Goal: Use online tool/utility: Utilize a website feature to perform a specific function

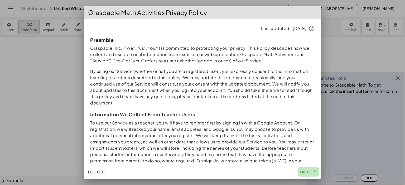
click at [307, 171] on span "I accept" at bounding box center [307, 172] width 17 height 5
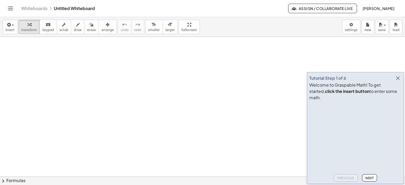
click at [397, 81] on icon "button" at bounding box center [397, 78] width 6 height 6
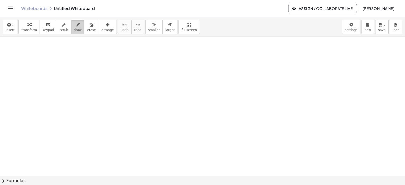
click at [76, 24] on icon "button" at bounding box center [78, 25] width 4 height 6
drag, startPoint x: 67, startPoint y: 42, endPoint x: 77, endPoint y: 53, distance: 14.9
drag, startPoint x: 75, startPoint y: 42, endPoint x: 66, endPoint y: 57, distance: 16.8
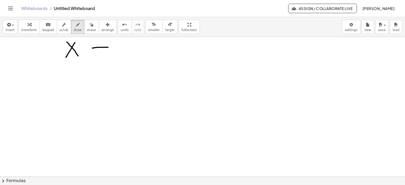
drag, startPoint x: 92, startPoint y: 48, endPoint x: 121, endPoint y: 50, distance: 29.0
drag, startPoint x: 143, startPoint y: 51, endPoint x: 150, endPoint y: 51, distance: 7.4
drag, startPoint x: 155, startPoint y: 45, endPoint x: 170, endPoint y: 51, distance: 15.5
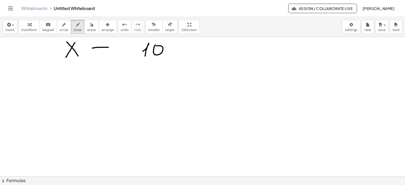
drag, startPoint x: 169, startPoint y: 45, endPoint x: 176, endPoint y: 46, distance: 7.5
drag, startPoint x: 190, startPoint y: 41, endPoint x: 189, endPoint y: 52, distance: 10.5
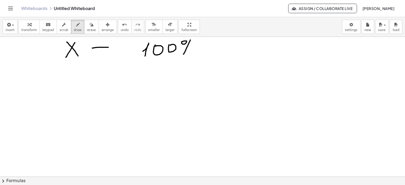
drag, startPoint x: 55, startPoint y: 72, endPoint x: 66, endPoint y: 83, distance: 15.8
drag, startPoint x: 67, startPoint y: 83, endPoint x: 72, endPoint y: 79, distance: 7.2
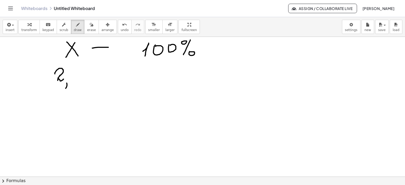
drag, startPoint x: 75, startPoint y: 66, endPoint x: 77, endPoint y: 77, distance: 11.3
drag, startPoint x: 78, startPoint y: 71, endPoint x: 77, endPoint y: 82, distance: 10.6
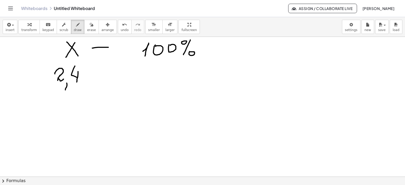
drag, startPoint x: 90, startPoint y: 69, endPoint x: 98, endPoint y: 80, distance: 13.3
drag, startPoint x: 96, startPoint y: 70, endPoint x: 90, endPoint y: 82, distance: 14.4
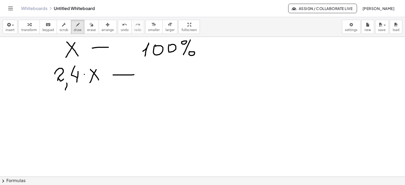
drag, startPoint x: 113, startPoint y: 75, endPoint x: 135, endPoint y: 75, distance: 22.4
drag, startPoint x: 161, startPoint y: 69, endPoint x: 178, endPoint y: 72, distance: 16.9
drag, startPoint x: 183, startPoint y: 71, endPoint x: 187, endPoint y: 73, distance: 3.7
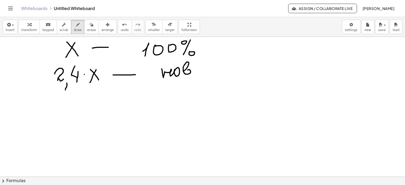
drag, startPoint x: 196, startPoint y: 73, endPoint x: 200, endPoint y: 72, distance: 4.8
drag, startPoint x: 214, startPoint y: 64, endPoint x: 245, endPoint y: 65, distance: 31.4
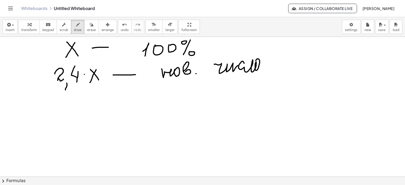
drag, startPoint x: 239, startPoint y: 64, endPoint x: 254, endPoint y: 70, distance: 15.7
drag, startPoint x: 67, startPoint y: 102, endPoint x: 77, endPoint y: 110, distance: 12.9
drag, startPoint x: 80, startPoint y: 112, endPoint x: 79, endPoint y: 117, distance: 4.5
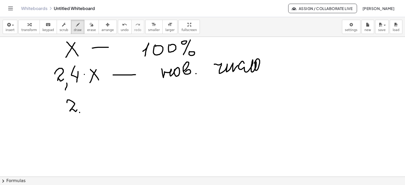
drag, startPoint x: 82, startPoint y: 98, endPoint x: 86, endPoint y: 104, distance: 6.9
drag, startPoint x: 86, startPoint y: 103, endPoint x: 85, endPoint y: 111, distance: 8.5
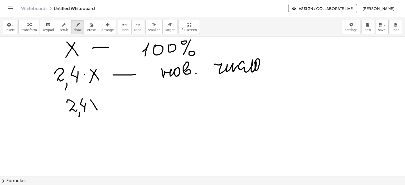
drag, startPoint x: 91, startPoint y: 100, endPoint x: 97, endPoint y: 110, distance: 11.8
drag, startPoint x: 96, startPoint y: 100, endPoint x: 114, endPoint y: 106, distance: 19.3
drag, startPoint x: 104, startPoint y: 105, endPoint x: 118, endPoint y: 105, distance: 14.2
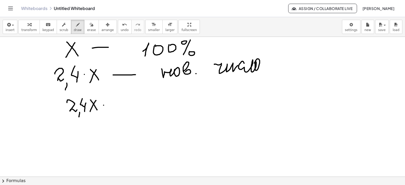
drag, startPoint x: 122, startPoint y: 97, endPoint x: 131, endPoint y: 107, distance: 13.1
drag, startPoint x: 129, startPoint y: 99, endPoint x: 125, endPoint y: 109, distance: 10.5
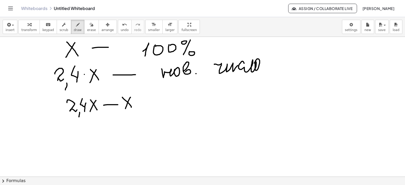
drag, startPoint x: 143, startPoint y: 105, endPoint x: 155, endPoint y: 104, distance: 12.2
drag, startPoint x: 164, startPoint y: 101, endPoint x: 168, endPoint y: 103, distance: 4.1
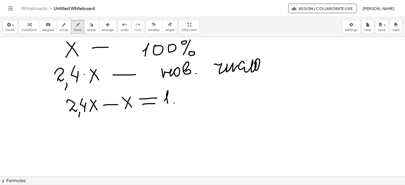
drag, startPoint x: 174, startPoint y: 103, endPoint x: 173, endPoint y: 109, distance: 5.9
drag, startPoint x: 180, startPoint y: 91, endPoint x: 185, endPoint y: 97, distance: 7.7
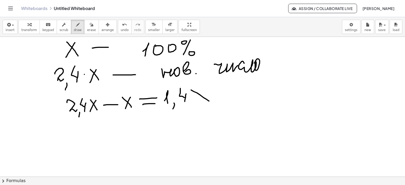
drag, startPoint x: 200, startPoint y: 95, endPoint x: 207, endPoint y: 99, distance: 7.9
drag, startPoint x: 200, startPoint y: 101, endPoint x: 199, endPoint y: 104, distance: 3.4
drag, startPoint x: 167, startPoint y: 114, endPoint x: 211, endPoint y: 110, distance: 44.4
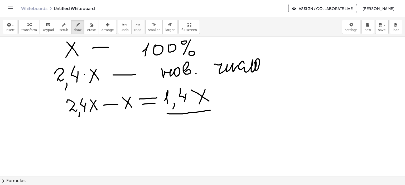
drag, startPoint x: 71, startPoint y: 132, endPoint x: 74, endPoint y: 137, distance: 5.6
drag, startPoint x: 79, startPoint y: 140, endPoint x: 85, endPoint y: 135, distance: 7.6
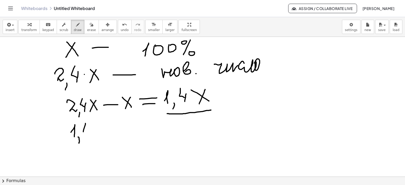
drag, startPoint x: 85, startPoint y: 123, endPoint x: 87, endPoint y: 133, distance: 9.9
drag, startPoint x: 88, startPoint y: 129, endPoint x: 96, endPoint y: 129, distance: 7.4
drag, startPoint x: 95, startPoint y: 126, endPoint x: 103, endPoint y: 138, distance: 14.1
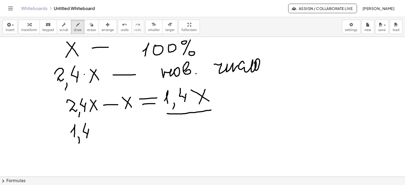
drag, startPoint x: 102, startPoint y: 129, endPoint x: 95, endPoint y: 137, distance: 11.1
drag, startPoint x: 70, startPoint y: 145, endPoint x: 105, endPoint y: 142, distance: 34.8
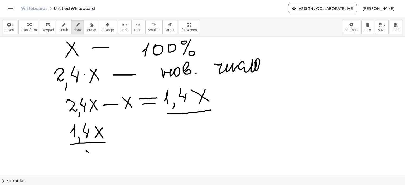
drag, startPoint x: 86, startPoint y: 150, endPoint x: 95, endPoint y: 156, distance: 10.4
drag, startPoint x: 93, startPoint y: 149, endPoint x: 86, endPoint y: 160, distance: 13.5
drag, startPoint x: 93, startPoint y: 156, endPoint x: 96, endPoint y: 159, distance: 4.9
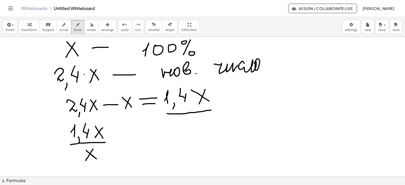
drag, startPoint x: 113, startPoint y: 140, endPoint x: 128, endPoint y: 138, distance: 15.1
drag, startPoint x: 127, startPoint y: 143, endPoint x: 130, endPoint y: 143, distance: 2.9
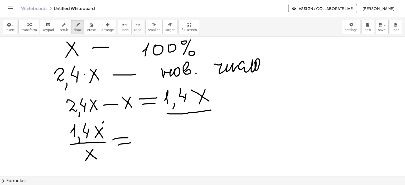
drag, startPoint x: 104, startPoint y: 121, endPoint x: 94, endPoint y: 140, distance: 20.6
drag, startPoint x: 97, startPoint y: 147, endPoint x: 92, endPoint y: 158, distance: 12.0
drag
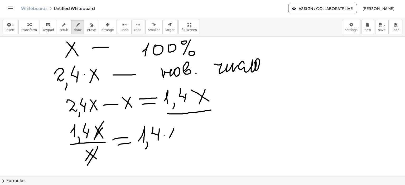
drag, startPoint x: 170, startPoint y: 137, endPoint x: 171, endPoint y: 142, distance: 5.2
drag, startPoint x: 180, startPoint y: 130, endPoint x: 189, endPoint y: 128, distance: 9.2
drag, startPoint x: 189, startPoint y: 127, endPoint x: 194, endPoint y: 131, distance: 5.8
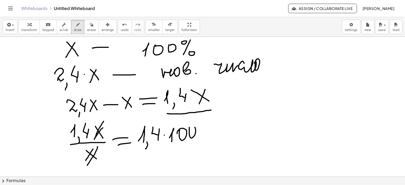
drag, startPoint x: 199, startPoint y: 127, endPoint x: 210, endPoint y: 129, distance: 10.9
drag, startPoint x: 202, startPoint y: 135, endPoint x: 210, endPoint y: 135, distance: 8.2
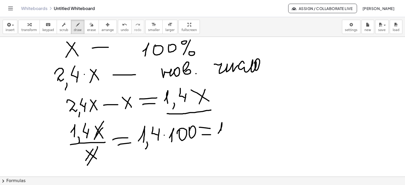
drag, startPoint x: 218, startPoint y: 133, endPoint x: 220, endPoint y: 135, distance: 3.0
drag, startPoint x: 227, startPoint y: 122, endPoint x: 234, endPoint y: 131, distance: 10.7
drag, startPoint x: 233, startPoint y: 126, endPoint x: 239, endPoint y: 127, distance: 6.1
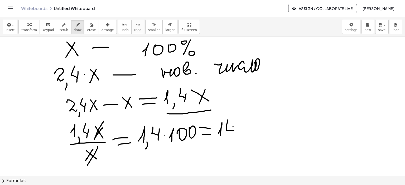
drag, startPoint x: 240, startPoint y: 126, endPoint x: 248, endPoint y: 125, distance: 8.1
drag, startPoint x: 271, startPoint y: 113, endPoint x: 270, endPoint y: 131, distance: 18.7
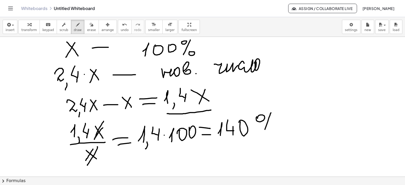
drag, startPoint x: 13, startPoint y: 46, endPoint x: 13, endPoint y: 52, distance: 6.3
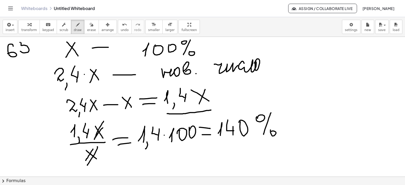
drag, startPoint x: 7, startPoint y: 66, endPoint x: 51, endPoint y: 53, distance: 45.9
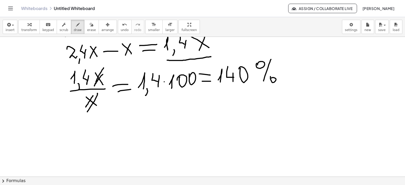
scroll to position [79, 0]
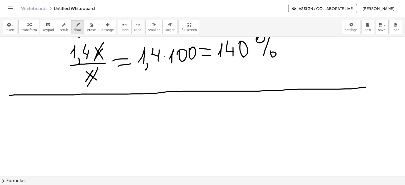
drag, startPoint x: 9, startPoint y: 96, endPoint x: 371, endPoint y: 87, distance: 361.2
click at [371, 87] on div at bounding box center [202, 115] width 405 height 314
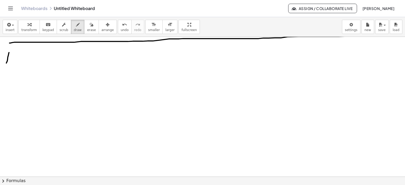
drag, startPoint x: 9, startPoint y: 52, endPoint x: 9, endPoint y: 59, distance: 6.6
click at [7, 63] on div at bounding box center [202, 62] width 405 height 314
drag, startPoint x: 8, startPoint y: 53, endPoint x: 17, endPoint y: 45, distance: 11.7
click at [17, 45] on div at bounding box center [202, 62] width 405 height 314
drag, startPoint x: 26, startPoint y: 51, endPoint x: 21, endPoint y: 58, distance: 8.1
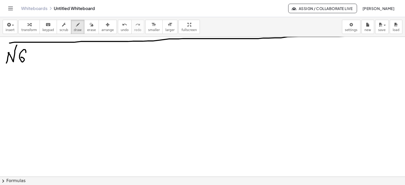
click at [21, 58] on div at bounding box center [202, 62] width 405 height 314
drag, startPoint x: 31, startPoint y: 51, endPoint x: 27, endPoint y: 61, distance: 10.2
click at [27, 62] on div at bounding box center [202, 62] width 405 height 314
drag, startPoint x: 29, startPoint y: 52, endPoint x: 36, endPoint y: 51, distance: 6.9
click at [36, 51] on div at bounding box center [202, 62] width 405 height 314
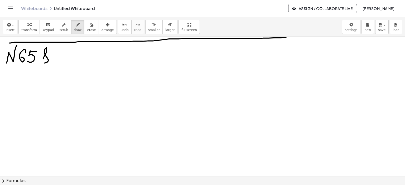
drag, startPoint x: 43, startPoint y: 59, endPoint x: 53, endPoint y: 61, distance: 10.0
click at [52, 61] on div at bounding box center [202, 62] width 405 height 314
drag, startPoint x: 78, startPoint y: 48, endPoint x: 89, endPoint y: 57, distance: 13.9
click at [90, 58] on div at bounding box center [202, 62] width 405 height 314
drag, startPoint x: 86, startPoint y: 49, endPoint x: 115, endPoint y: 57, distance: 29.9
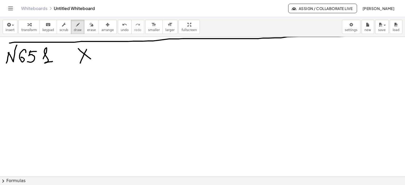
click at [80, 63] on div at bounding box center [202, 62] width 405 height 314
drag, startPoint x: 101, startPoint y: 55, endPoint x: 116, endPoint y: 54, distance: 15.3
click at [116, 54] on div at bounding box center [202, 62] width 405 height 314
drag, startPoint x: 128, startPoint y: 49, endPoint x: 158, endPoint y: 57, distance: 30.7
click at [157, 57] on div at bounding box center [202, 62] width 405 height 314
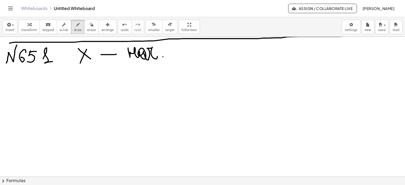
drag, startPoint x: 163, startPoint y: 57, endPoint x: 181, endPoint y: 60, distance: 18.1
click at [163, 57] on div at bounding box center [202, 62] width 405 height 314
drag, startPoint x: 81, startPoint y: 77, endPoint x: 88, endPoint y: 87, distance: 12.8
click at [88, 87] on div at bounding box center [202, 62] width 405 height 314
drag, startPoint x: 87, startPoint y: 75, endPoint x: 81, endPoint y: 89, distance: 15.2
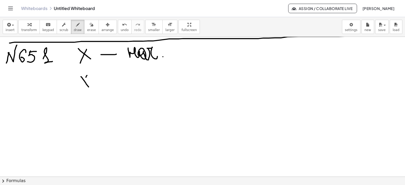
click at [80, 89] on div at bounding box center [202, 62] width 405 height 314
drag, startPoint x: 93, startPoint y: 75, endPoint x: 94, endPoint y: 82, distance: 7.1
click at [93, 75] on div at bounding box center [202, 62] width 405 height 314
drag, startPoint x: 94, startPoint y: 82, endPoint x: 110, endPoint y: 80, distance: 15.9
click at [94, 82] on div at bounding box center [202, 62] width 405 height 314
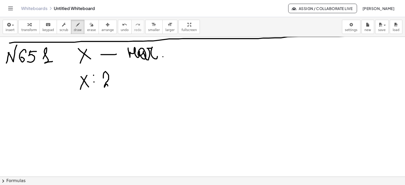
drag, startPoint x: 103, startPoint y: 78, endPoint x: 114, endPoint y: 88, distance: 14.5
click at [112, 84] on div at bounding box center [202, 62] width 405 height 314
drag, startPoint x: 114, startPoint y: 88, endPoint x: 114, endPoint y: 90, distance: 2.6
click at [113, 92] on div at bounding box center [202, 62] width 405 height 314
drag, startPoint x: 122, startPoint y: 71, endPoint x: 123, endPoint y: 80, distance: 8.8
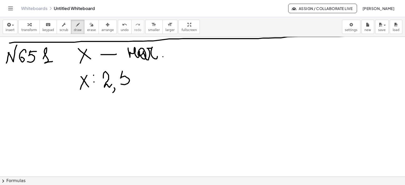
click at [120, 84] on div at bounding box center [202, 62] width 405 height 314
drag, startPoint x: 123, startPoint y: 71, endPoint x: 129, endPoint y: 70, distance: 6.7
click at [129, 70] on div at bounding box center [202, 62] width 405 height 314
drag, startPoint x: 143, startPoint y: 78, endPoint x: 153, endPoint y: 79, distance: 10.3
click at [153, 79] on div at bounding box center [202, 62] width 405 height 314
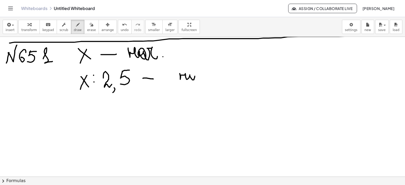
drag, startPoint x: 180, startPoint y: 73, endPoint x: 191, endPoint y: 76, distance: 11.8
click at [191, 75] on div at bounding box center [202, 62] width 405 height 314
drag, startPoint x: 198, startPoint y: 76, endPoint x: 202, endPoint y: 77, distance: 4.1
click at [200, 76] on div at bounding box center [202, 62] width 405 height 314
click at [207, 77] on div at bounding box center [202, 62] width 405 height 314
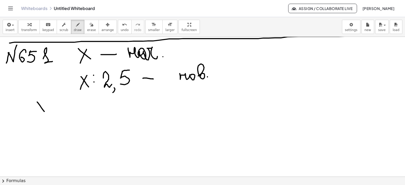
drag, startPoint x: 37, startPoint y: 102, endPoint x: 46, endPoint y: 115, distance: 15.9
click at [46, 115] on div at bounding box center [202, 62] width 405 height 314
drag, startPoint x: 44, startPoint y: 102, endPoint x: 38, endPoint y: 116, distance: 15.0
click at [38, 116] on div at bounding box center [202, 62] width 405 height 314
click at [51, 104] on div at bounding box center [202, 62] width 405 height 314
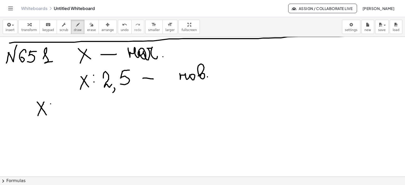
click at [50, 109] on div at bounding box center [202, 62] width 405 height 314
drag, startPoint x: 58, startPoint y: 102, endPoint x: 64, endPoint y: 112, distance: 11.8
click at [63, 113] on div at bounding box center [202, 62] width 405 height 314
drag, startPoint x: 67, startPoint y: 115, endPoint x: 66, endPoint y: 119, distance: 4.0
click at [66, 119] on div at bounding box center [202, 62] width 405 height 314
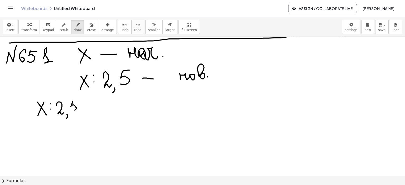
drag, startPoint x: 73, startPoint y: 101, endPoint x: 69, endPoint y: 111, distance: 10.7
click at [69, 111] on div at bounding box center [202, 62] width 405 height 314
drag, startPoint x: 72, startPoint y: 102, endPoint x: 77, endPoint y: 101, distance: 5.9
click at [77, 101] on div at bounding box center [202, 62] width 405 height 314
drag, startPoint x: 89, startPoint y: 104, endPoint x: 93, endPoint y: 104, distance: 3.7
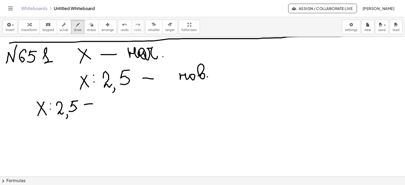
click at [93, 104] on div at bounding box center [202, 62] width 405 height 314
drag, startPoint x: 86, startPoint y: 108, endPoint x: 96, endPoint y: 107, distance: 9.8
click at [93, 107] on div at bounding box center [202, 62] width 405 height 314
drag, startPoint x: 99, startPoint y: 99, endPoint x: 106, endPoint y: 107, distance: 10.4
click at [106, 108] on div at bounding box center [202, 62] width 405 height 314
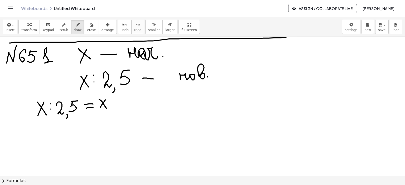
drag, startPoint x: 105, startPoint y: 100, endPoint x: 111, endPoint y: 103, distance: 7.1
click at [100, 109] on div at bounding box center [202, 62] width 405 height 314
click at [114, 99] on div at bounding box center [202, 62] width 405 height 314
click at [114, 104] on div at bounding box center [202, 62] width 405 height 314
drag, startPoint x: 124, startPoint y: 94, endPoint x: 132, endPoint y: 99, distance: 9.4
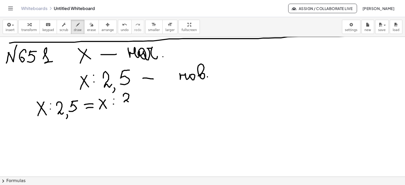
click at [131, 100] on div at bounding box center [202, 62] width 405 height 314
drag, startPoint x: 136, startPoint y: 92, endPoint x: 134, endPoint y: 100, distance: 8.0
click at [134, 100] on div at bounding box center [202, 62] width 405 height 314
drag, startPoint x: 139, startPoint y: 91, endPoint x: 141, endPoint y: 91, distance: 2.6
click at [141, 91] on div at bounding box center [202, 62] width 405 height 314
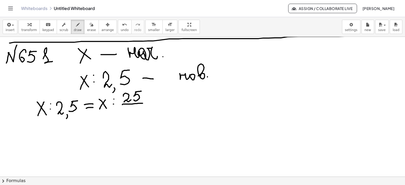
drag, startPoint x: 124, startPoint y: 104, endPoint x: 142, endPoint y: 103, distance: 18.7
click at [142, 103] on div at bounding box center [202, 62] width 405 height 314
drag, startPoint x: 123, startPoint y: 114, endPoint x: 127, endPoint y: 117, distance: 5.6
click at [126, 119] on div at bounding box center [202, 62] width 405 height 314
click at [131, 110] on div at bounding box center [202, 62] width 405 height 314
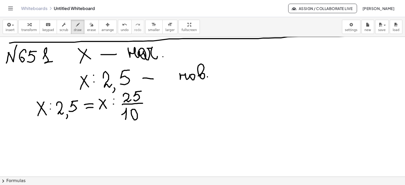
drag, startPoint x: 147, startPoint y: 101, endPoint x: 157, endPoint y: 101, distance: 10.3
click at [157, 101] on div at bounding box center [202, 62] width 405 height 314
drag, startPoint x: 147, startPoint y: 106, endPoint x: 156, endPoint y: 106, distance: 8.7
click at [156, 106] on div at bounding box center [202, 62] width 405 height 314
drag, startPoint x: 163, startPoint y: 98, endPoint x: 171, endPoint y: 105, distance: 10.4
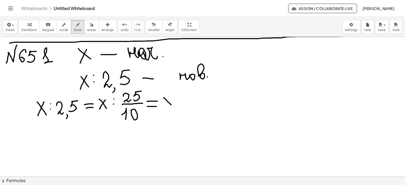
click at [171, 105] on div at bounding box center [202, 62] width 405 height 314
drag, startPoint x: 169, startPoint y: 96, endPoint x: 166, endPoint y: 105, distance: 9.2
click at [163, 106] on div at bounding box center [202, 62] width 405 height 314
drag, startPoint x: 175, startPoint y: 96, endPoint x: 176, endPoint y: 102, distance: 5.9
click at [175, 97] on div at bounding box center [202, 62] width 405 height 314
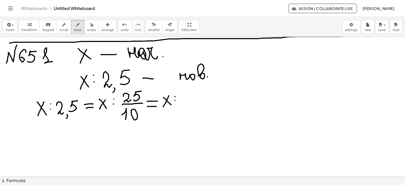
click at [175, 100] on div at bounding box center [202, 62] width 405 height 314
drag, startPoint x: 190, startPoint y: 87, endPoint x: 190, endPoint y: 92, distance: 5.3
click at [189, 94] on div at bounding box center [202, 62] width 405 height 314
drag, startPoint x: 191, startPoint y: 87, endPoint x: 198, endPoint y: 86, distance: 7.1
click at [198, 86] on div at bounding box center [202, 62] width 405 height 314
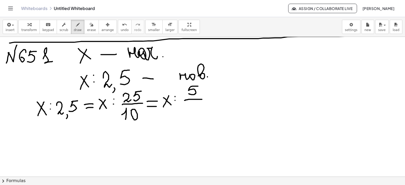
drag, startPoint x: 185, startPoint y: 100, endPoint x: 202, endPoint y: 99, distance: 16.3
click at [202, 99] on div at bounding box center [202, 62] width 405 height 314
drag, startPoint x: 191, startPoint y: 105, endPoint x: 197, endPoint y: 110, distance: 8.3
click at [197, 110] on div at bounding box center [202, 62] width 405 height 314
drag, startPoint x: 20, startPoint y: 135, endPoint x: 28, endPoint y: 139, distance: 9.1
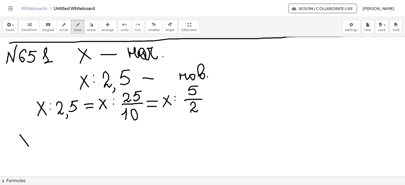
click at [31, 149] on div at bounding box center [202, 62] width 405 height 314
drag, startPoint x: 26, startPoint y: 134, endPoint x: 22, endPoint y: 149, distance: 15.6
click at [22, 149] on div at bounding box center [202, 62] width 405 height 314
drag, startPoint x: 36, startPoint y: 141, endPoint x: 50, endPoint y: 140, distance: 13.7
click at [50, 140] on div at bounding box center [202, 62] width 405 height 314
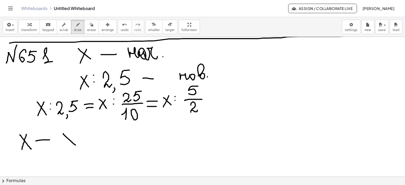
drag, startPoint x: 63, startPoint y: 134, endPoint x: 74, endPoint y: 135, distance: 11.1
click at [75, 145] on div at bounding box center [202, 62] width 405 height 314
drag, startPoint x: 74, startPoint y: 133, endPoint x: 72, endPoint y: 143, distance: 10.1
click at [66, 145] on div at bounding box center [202, 62] width 405 height 314
click at [83, 135] on div at bounding box center [202, 62] width 405 height 314
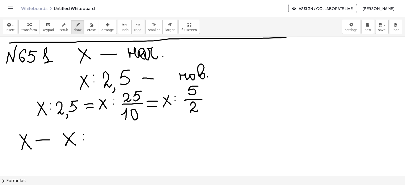
drag, startPoint x: 83, startPoint y: 140, endPoint x: 101, endPoint y: 135, distance: 17.9
click at [84, 140] on div at bounding box center [202, 62] width 405 height 314
drag, startPoint x: 90, startPoint y: 135, endPoint x: 100, endPoint y: 141, distance: 11.7
click at [99, 141] on div at bounding box center [202, 62] width 405 height 314
drag, startPoint x: 101, startPoint y: 143, endPoint x: 100, endPoint y: 147, distance: 4.0
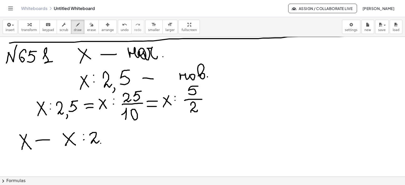
click at [100, 148] on div at bounding box center [202, 62] width 405 height 314
click at [102, 140] on div at bounding box center [202, 62] width 405 height 314
drag, startPoint x: 108, startPoint y: 130, endPoint x: 116, endPoint y: 129, distance: 8.7
click at [116, 129] on div at bounding box center [202, 62] width 405 height 314
drag, startPoint x: 208, startPoint y: 97, endPoint x: 218, endPoint y: 97, distance: 10.0
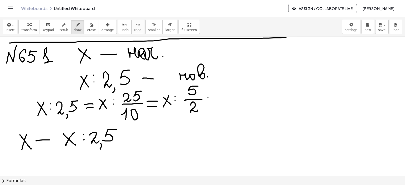
click at [218, 97] on div at bounding box center [202, 62] width 405 height 314
drag, startPoint x: 210, startPoint y: 103, endPoint x: 220, endPoint y: 102, distance: 10.0
click at [220, 102] on div at bounding box center [202, 62] width 405 height 314
drag, startPoint x: 226, startPoint y: 93, endPoint x: 233, endPoint y: 102, distance: 11.4
click at [233, 102] on div at bounding box center [202, 62] width 405 height 314
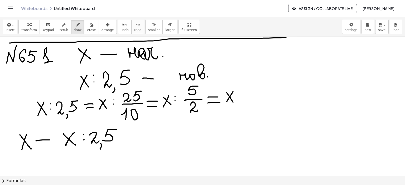
drag, startPoint x: 233, startPoint y: 91, endPoint x: 225, endPoint y: 104, distance: 14.8
click at [224, 104] on div at bounding box center [202, 62] width 405 height 314
click at [241, 95] on div at bounding box center [202, 62] width 405 height 314
drag, startPoint x: 251, startPoint y: 86, endPoint x: 265, endPoint y: 88, distance: 14.2
click at [265, 88] on div at bounding box center [202, 62] width 405 height 314
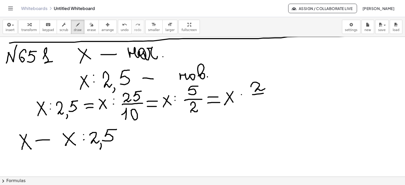
drag, startPoint x: 257, startPoint y: 94, endPoint x: 269, endPoint y: 92, distance: 12.2
click at [269, 92] on div at bounding box center [202, 62] width 405 height 314
drag, startPoint x: 258, startPoint y: 99, endPoint x: 258, endPoint y: 106, distance: 7.1
click at [258, 106] on div at bounding box center [202, 62] width 405 height 314
drag, startPoint x: 257, startPoint y: 98, endPoint x: 270, endPoint y: 99, distance: 12.7
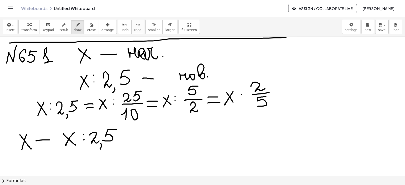
click at [266, 97] on div at bounding box center [202, 62] width 405 height 314
click at [90, 24] on icon "button" at bounding box center [92, 25] width 4 height 6
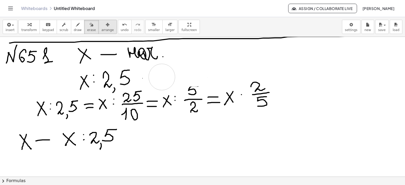
drag, startPoint x: 199, startPoint y: 67, endPoint x: 92, endPoint y: 25, distance: 115.7
click at [162, 77] on div at bounding box center [202, 62] width 405 height 314
click at [76, 24] on icon "button" at bounding box center [78, 25] width 4 height 6
drag, startPoint x: 141, startPoint y: 73, endPoint x: 157, endPoint y: 75, distance: 15.8
click at [159, 73] on div at bounding box center [202, 62] width 405 height 314
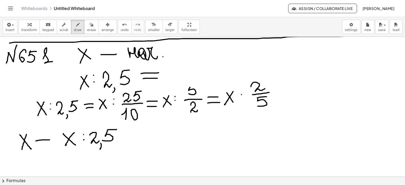
drag, startPoint x: 143, startPoint y: 78, endPoint x: 171, endPoint y: 75, distance: 27.9
click at [160, 78] on div at bounding box center [202, 62] width 405 height 314
drag, startPoint x: 172, startPoint y: 67, endPoint x: 184, endPoint y: 76, distance: 14.3
click at [184, 76] on div at bounding box center [202, 62] width 405 height 314
drag, startPoint x: 181, startPoint y: 65, endPoint x: 174, endPoint y: 76, distance: 12.9
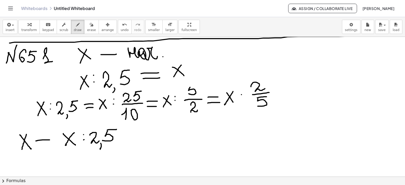
click at [173, 77] on div at bounding box center [202, 62] width 405 height 314
drag, startPoint x: 186, startPoint y: 68, endPoint x: 198, endPoint y: 64, distance: 12.9
click at [186, 69] on div at bounding box center [202, 62] width 405 height 314
drag, startPoint x: 194, startPoint y: 61, endPoint x: 206, endPoint y: 63, distance: 12.7
click at [206, 63] on div at bounding box center [202, 62] width 405 height 314
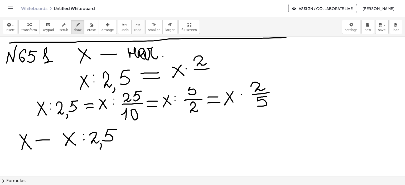
drag, startPoint x: 194, startPoint y: 69, endPoint x: 202, endPoint y: 74, distance: 9.3
click at [209, 68] on div at bounding box center [202, 62] width 405 height 314
drag, startPoint x: 202, startPoint y: 72, endPoint x: 199, endPoint y: 79, distance: 7.5
click at [198, 80] on div at bounding box center [202, 62] width 405 height 314
drag, startPoint x: 202, startPoint y: 72, endPoint x: 210, endPoint y: 72, distance: 7.9
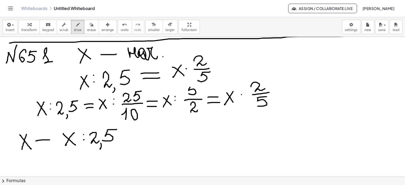
click at [210, 72] on div at bounding box center [202, 62] width 405 height 314
drag, startPoint x: 190, startPoint y: 87, endPoint x: 197, endPoint y: 86, distance: 7.3
click at [197, 86] on div at bounding box center [202, 62] width 405 height 314
click at [90, 24] on icon "button" at bounding box center [92, 25] width 4 height 6
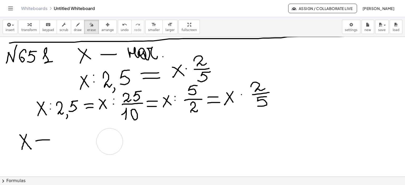
drag, startPoint x: 110, startPoint y: 152, endPoint x: 58, endPoint y: 19, distance: 143.0
click at [111, 137] on div at bounding box center [202, 62] width 405 height 314
click at [76, 24] on icon "button" at bounding box center [78, 25] width 4 height 6
drag, startPoint x: 68, startPoint y: 131, endPoint x: 77, endPoint y: 137, distance: 10.7
click at [77, 137] on div at bounding box center [202, 62] width 405 height 314
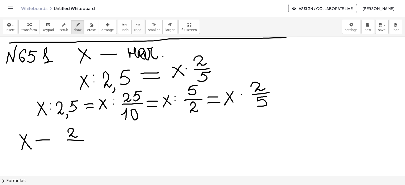
drag, startPoint x: 68, startPoint y: 140, endPoint x: 82, endPoint y: 142, distance: 14.4
click at [84, 141] on div at bounding box center [202, 62] width 405 height 314
drag, startPoint x: 72, startPoint y: 144, endPoint x: 71, endPoint y: 152, distance: 8.0
click at [71, 152] on div at bounding box center [202, 62] width 405 height 314
drag, startPoint x: 72, startPoint y: 144, endPoint x: 80, endPoint y: 144, distance: 8.7
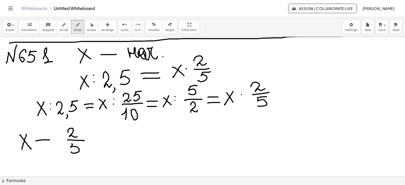
click at [80, 144] on div at bounding box center [202, 62] width 405 height 314
drag, startPoint x: 90, startPoint y: 133, endPoint x: 98, endPoint y: 138, distance: 9.4
click at [98, 143] on div at bounding box center [202, 62] width 405 height 314
drag, startPoint x: 97, startPoint y: 134, endPoint x: 91, endPoint y: 143, distance: 11.4
click at [91, 143] on div at bounding box center [202, 62] width 405 height 314
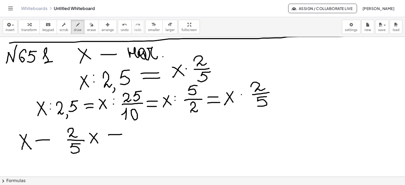
drag, startPoint x: 109, startPoint y: 135, endPoint x: 122, endPoint y: 134, distance: 13.7
click at [122, 134] on div at bounding box center [202, 62] width 405 height 314
drag, startPoint x: 112, startPoint y: 140, endPoint x: 123, endPoint y: 140, distance: 11.3
click at [123, 140] on div at bounding box center [202, 62] width 405 height 314
drag, startPoint x: 8, startPoint y: 144, endPoint x: 17, endPoint y: 151, distance: 10.9
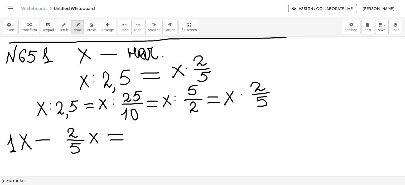
click at [17, 151] on div at bounding box center [202, 62] width 405 height 314
drag, startPoint x: 17, startPoint y: 142, endPoint x: 38, endPoint y: 147, distance: 21.6
click at [17, 142] on div at bounding box center [202, 62] width 405 height 314
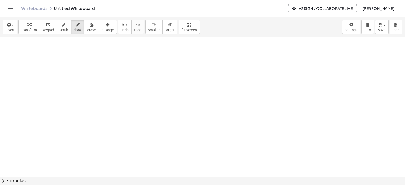
scroll to position [386, 0]
drag, startPoint x: 98, startPoint y: 51, endPoint x: 124, endPoint y: 52, distance: 25.9
drag, startPoint x: 133, startPoint y: 53, endPoint x: 143, endPoint y: 53, distance: 10.3
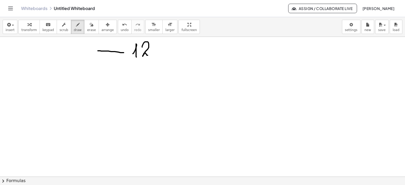
drag, startPoint x: 142, startPoint y: 47, endPoint x: 156, endPoint y: 46, distance: 14.5
drag, startPoint x: 156, startPoint y: 45, endPoint x: 154, endPoint y: 41, distance: 5.1
click at [90, 24] on icon "button" at bounding box center [92, 25] width 4 height 6
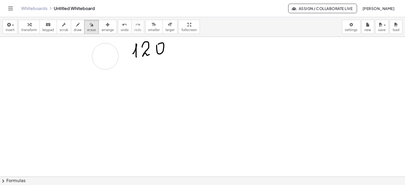
drag, startPoint x: 116, startPoint y: 59, endPoint x: 108, endPoint y: 58, distance: 7.9
drag, startPoint x: 178, startPoint y: 48, endPoint x: 195, endPoint y: 48, distance: 17.1
click at [76, 26] on icon "button" at bounding box center [78, 25] width 4 height 6
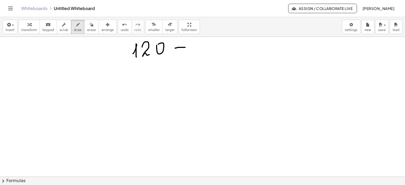
drag, startPoint x: 175, startPoint y: 48, endPoint x: 205, endPoint y: 46, distance: 30.6
drag, startPoint x: 201, startPoint y: 44, endPoint x: 214, endPoint y: 50, distance: 14.3
drag, startPoint x: 218, startPoint y: 51, endPoint x: 223, endPoint y: 49, distance: 5.0
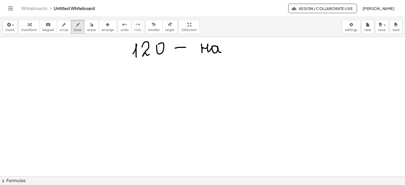
drag, startPoint x: 224, startPoint y: 44, endPoint x: 235, endPoint y: 49, distance: 11.9
drag, startPoint x: 243, startPoint y: 80, endPoint x: 248, endPoint y: 84, distance: 6.5
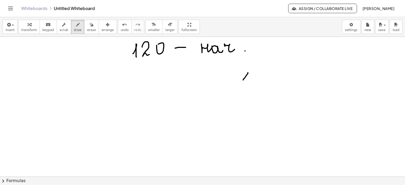
drag, startPoint x: 252, startPoint y: 76, endPoint x: 264, endPoint y: 75, distance: 12.4
drag, startPoint x: 264, startPoint y: 75, endPoint x: 278, endPoint y: 77, distance: 13.9
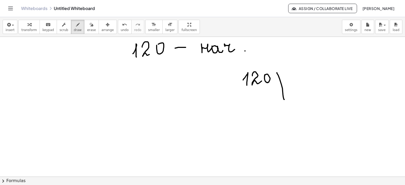
drag, startPoint x: 277, startPoint y: 72, endPoint x: 284, endPoint y: 95, distance: 23.2
drag, startPoint x: 281, startPoint y: 85, endPoint x: 301, endPoint y: 83, distance: 20.0
drag, startPoint x: 288, startPoint y: 72, endPoint x: 296, endPoint y: 79, distance: 10.4
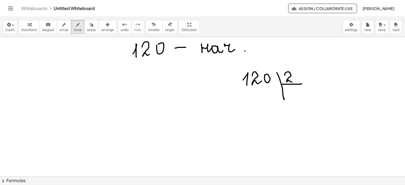
drag, startPoint x: 296, startPoint y: 81, endPoint x: 295, endPoint y: 84, distance: 3.3
drag, startPoint x: 302, startPoint y: 71, endPoint x: 302, endPoint y: 77, distance: 6.1
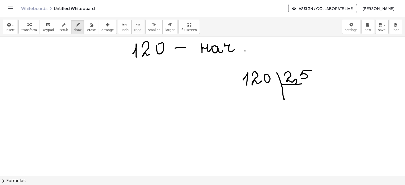
drag, startPoint x: 303, startPoint y: 70, endPoint x: 311, endPoint y: 70, distance: 7.9
drag, startPoint x: 297, startPoint y: 78, endPoint x: 304, endPoint y: 83, distance: 8.9
drag, startPoint x: 304, startPoint y: 83, endPoint x: 312, endPoint y: 83, distance: 7.1
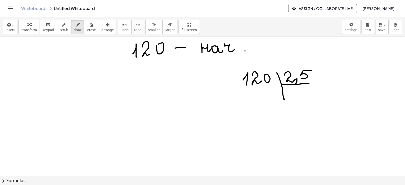
click at [90, 23] on icon "button" at bounding box center [92, 25] width 4 height 6
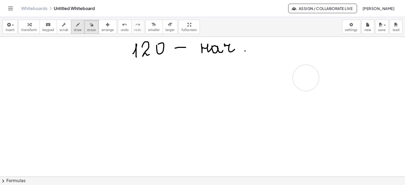
drag, startPoint x: 278, startPoint y: 106, endPoint x: 72, endPoint y: 28, distance: 220.2
click at [76, 25] on icon "button" at bounding box center [78, 25] width 4 height 6
drag, startPoint x: 145, startPoint y: 67, endPoint x: 154, endPoint y: 69, distance: 9.2
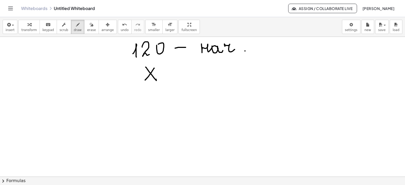
drag, startPoint x: 154, startPoint y: 68, endPoint x: 145, endPoint y: 80, distance: 15.0
click at [87, 23] on div "button" at bounding box center [91, 24] width 9 height 6
drag, startPoint x: 150, startPoint y: 81, endPoint x: 105, endPoint y: 25, distance: 71.6
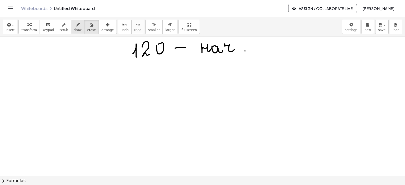
click at [76, 24] on icon "button" at bounding box center [78, 25] width 4 height 6
drag, startPoint x: 145, startPoint y: 62, endPoint x: 150, endPoint y: 70, distance: 9.0
drag, startPoint x: 151, startPoint y: 66, endPoint x: 149, endPoint y: 75, distance: 8.9
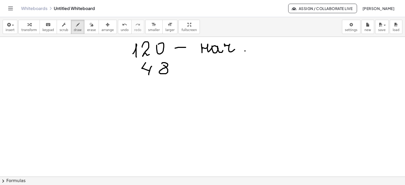
drag, startPoint x: 184, startPoint y: 71, endPoint x: 213, endPoint y: 68, distance: 29.6
drag, startPoint x: 214, startPoint y: 68, endPoint x: 216, endPoint y: 71, distance: 3.9
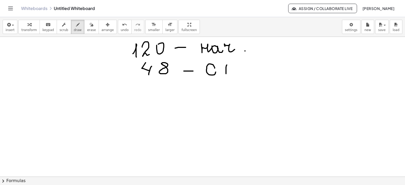
drag, startPoint x: 226, startPoint y: 65, endPoint x: 226, endPoint y: 73, distance: 8.7
drag, startPoint x: 228, startPoint y: 65, endPoint x: 232, endPoint y: 65, distance: 4.0
drag, startPoint x: 234, startPoint y: 65, endPoint x: 234, endPoint y: 68, distance: 3.2
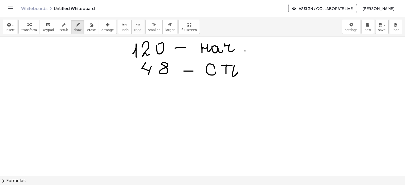
drag, startPoint x: 239, startPoint y: 68, endPoint x: 248, endPoint y: 71, distance: 9.5
drag, startPoint x: 251, startPoint y: 64, endPoint x: 247, endPoint y: 73, distance: 9.8
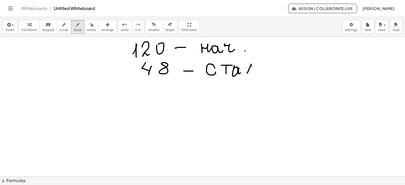
drag, startPoint x: 251, startPoint y: 66, endPoint x: 254, endPoint y: 72, distance: 7.3
drag, startPoint x: 20, startPoint y: 96, endPoint x: 25, endPoint y: 97, distance: 5.4
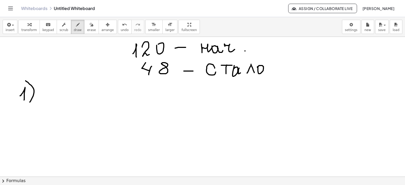
drag, startPoint x: 26, startPoint y: 81, endPoint x: 29, endPoint y: 102, distance: 21.4
drag, startPoint x: 43, startPoint y: 91, endPoint x: 46, endPoint y: 98, distance: 7.7
drag, startPoint x: 55, startPoint y: 87, endPoint x: 66, endPoint y: 90, distance: 11.9
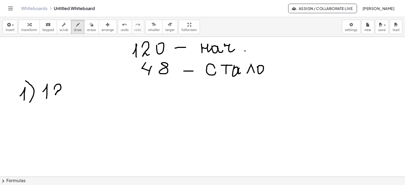
drag, startPoint x: 71, startPoint y: 83, endPoint x: 72, endPoint y: 89, distance: 6.1
drag, startPoint x: 100, startPoint y: 81, endPoint x: 102, endPoint y: 91, distance: 10.7
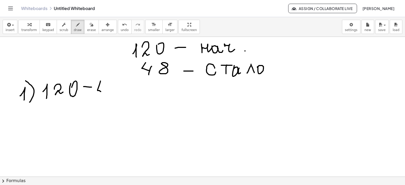
drag, startPoint x: 103, startPoint y: 86, endPoint x: 102, endPoint y: 92, distance: 5.4
drag, startPoint x: 137, startPoint y: 88, endPoint x: 134, endPoint y: 90, distance: 4.0
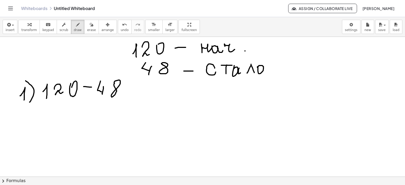
drag, startPoint x: 126, startPoint y: 93, endPoint x: 138, endPoint y: 92, distance: 11.9
drag, startPoint x: 146, startPoint y: 85, endPoint x: 152, endPoint y: 93, distance: 10.7
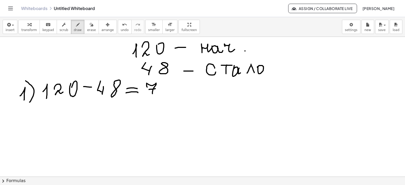
drag, startPoint x: 152, startPoint y: 89, endPoint x: 156, endPoint y: 88, distance: 4.0
drag, startPoint x: 161, startPoint y: 85, endPoint x: 170, endPoint y: 92, distance: 11.2
drag, startPoint x: 150, startPoint y: 99, endPoint x: 168, endPoint y: 99, distance: 18.2
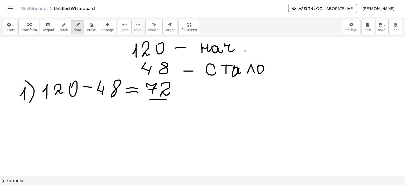
drag, startPoint x: 23, startPoint y: 117, endPoint x: 31, endPoint y: 126, distance: 11.8
drag, startPoint x: 31, startPoint y: 127, endPoint x: 29, endPoint y: 132, distance: 6.1
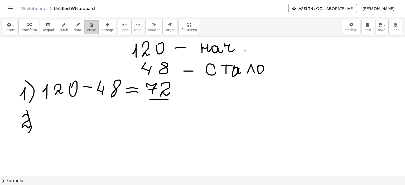
click at [87, 23] on div "button" at bounding box center [91, 24] width 9 height 6
drag, startPoint x: 43, startPoint y: 137, endPoint x: 60, endPoint y: 17, distance: 120.8
click at [76, 25] on icon "button" at bounding box center [78, 25] width 4 height 6
drag, startPoint x: 23, startPoint y: 117, endPoint x: 33, endPoint y: 114, distance: 10.2
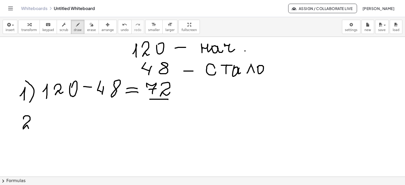
drag, startPoint x: 35, startPoint y: 115, endPoint x: 31, endPoint y: 136, distance: 20.9
drag, startPoint x: 249, startPoint y: 47, endPoint x: 267, endPoint y: 48, distance: 17.4
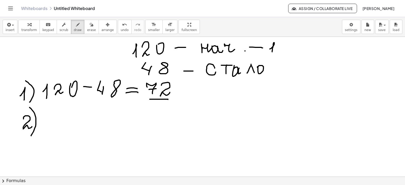
drag, startPoint x: 269, startPoint y: 49, endPoint x: 272, endPoint y: 53, distance: 4.8
drag, startPoint x: 302, startPoint y: 44, endPoint x: 313, endPoint y: 44, distance: 11.3
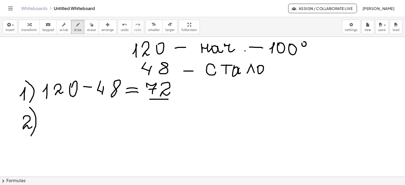
drag, startPoint x: 313, startPoint y: 43, endPoint x: 304, endPoint y: 58, distance: 17.7
drag, startPoint x: 57, startPoint y: 114, endPoint x: 61, endPoint y: 121, distance: 7.5
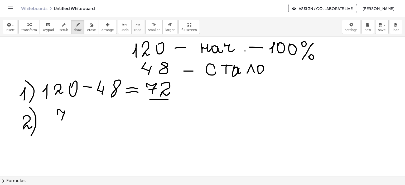
drag, startPoint x: 65, startPoint y: 117, endPoint x: 69, endPoint y: 117, distance: 4.7
drag, startPoint x: 70, startPoint y: 113, endPoint x: 77, endPoint y: 121, distance: 10.9
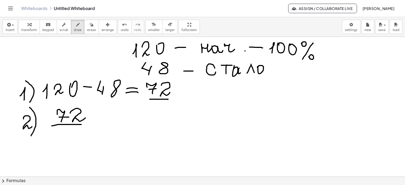
drag, startPoint x: 61, startPoint y: 124, endPoint x: 95, endPoint y: 124, distance: 33.4
drag, startPoint x: 62, startPoint y: 134, endPoint x: 68, endPoint y: 137, distance: 6.8
drag, startPoint x: 70, startPoint y: 132, endPoint x: 81, endPoint y: 136, distance: 11.7
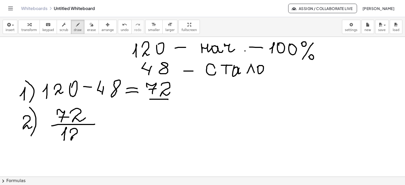
drag, startPoint x: 105, startPoint y: 122, endPoint x: 117, endPoint y: 122, distance: 12.6
drag, startPoint x: 105, startPoint y: 126, endPoint x: 120, endPoint y: 127, distance: 15.8
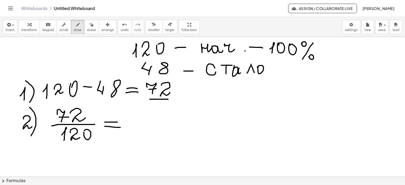
drag, startPoint x: 137, startPoint y: 129, endPoint x: 137, endPoint y: 134, distance: 4.7
drag, startPoint x: 151, startPoint y: 117, endPoint x: 145, endPoint y: 125, distance: 9.3
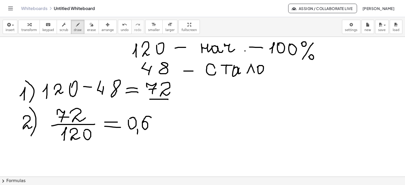
drag, startPoint x: 159, startPoint y: 125, endPoint x: 161, endPoint y: 130, distance: 5.2
drag, startPoint x: 166, startPoint y: 121, endPoint x: 172, endPoint y: 124, distance: 6.7
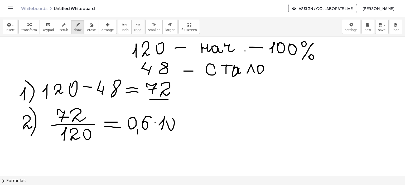
drag, startPoint x: 177, startPoint y: 120, endPoint x: 189, endPoint y: 122, distance: 11.9
drag, startPoint x: 190, startPoint y: 120, endPoint x: 202, endPoint y: 120, distance: 11.3
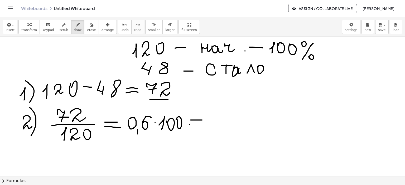
drag, startPoint x: 189, startPoint y: 124, endPoint x: 201, endPoint y: 126, distance: 12.3
drag, startPoint x: 213, startPoint y: 119, endPoint x: 217, endPoint y: 124, distance: 6.5
drag, startPoint x: 220, startPoint y: 119, endPoint x: 245, endPoint y: 116, distance: 24.9
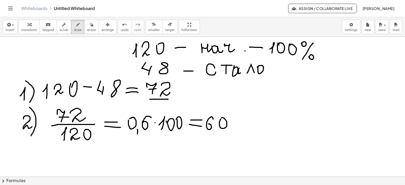
drag, startPoint x: 234, startPoint y: 114, endPoint x: 240, endPoint y: 116, distance: 6.6
drag, startPoint x: 250, startPoint y: 112, endPoint x: 242, endPoint y: 128, distance: 17.4
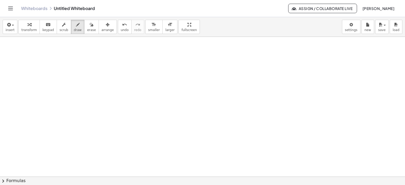
scroll to position [552, 0]
drag, startPoint x: 70, startPoint y: 48, endPoint x: 85, endPoint y: 50, distance: 14.6
drag, startPoint x: 86, startPoint y: 45, endPoint x: 86, endPoint y: 53, distance: 7.9
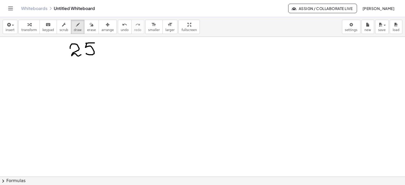
drag, startPoint x: 86, startPoint y: 43, endPoint x: 94, endPoint y: 43, distance: 8.2
drag, startPoint x: 106, startPoint y: 44, endPoint x: 105, endPoint y: 47, distance: 3.0
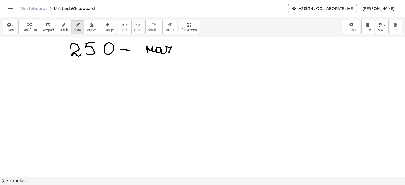
drag, startPoint x: 146, startPoint y: 50, endPoint x: 175, endPoint y: 52, distance: 29.1
drag, startPoint x: 22, startPoint y: 66, endPoint x: 32, endPoint y: 72, distance: 11.6
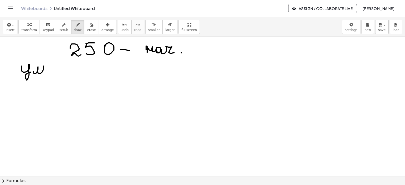
drag, startPoint x: 33, startPoint y: 71, endPoint x: 42, endPoint y: 73, distance: 9.5
drag, startPoint x: 62, startPoint y: 73, endPoint x: 95, endPoint y: 72, distance: 32.4
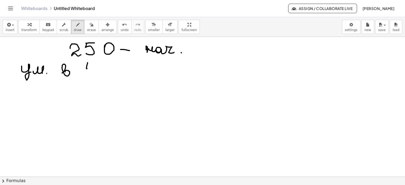
drag, startPoint x: 86, startPoint y: 67, endPoint x: 93, endPoint y: 69, distance: 6.8
drag, startPoint x: 93, startPoint y: 68, endPoint x: 92, endPoint y: 75, distance: 6.4
drag, startPoint x: 104, startPoint y: 68, endPoint x: 132, endPoint y: 71, distance: 28.3
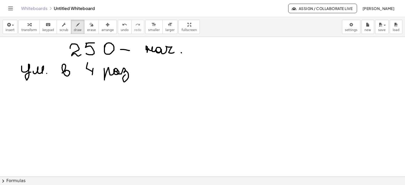
drag, startPoint x: 131, startPoint y: 70, endPoint x: 142, endPoint y: 71, distance: 10.9
drag, startPoint x: 140, startPoint y: 68, endPoint x: 147, endPoint y: 73, distance: 8.3
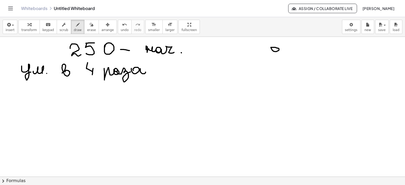
drag, startPoint x: 284, startPoint y: 44, endPoint x: 284, endPoint y: 62, distance: 17.6
drag, startPoint x: 284, startPoint y: 63, endPoint x: 287, endPoint y: 62, distance: 3.5
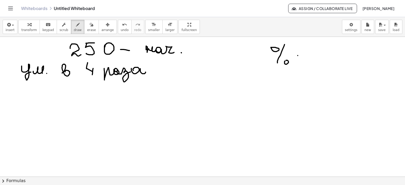
drag, startPoint x: 297, startPoint y: 55, endPoint x: 308, endPoint y: 57, distance: 10.4
drag, startPoint x: 318, startPoint y: 47, endPoint x: 325, endPoint y: 57, distance: 12.1
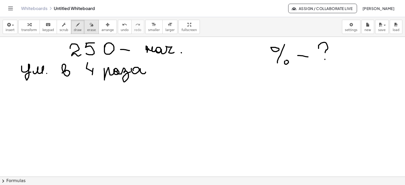
click at [90, 25] on icon "button" at bounding box center [92, 25] width 4 height 6
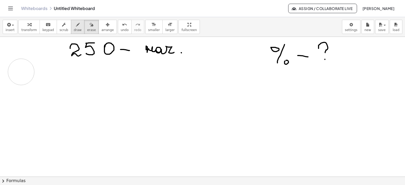
drag, startPoint x: 141, startPoint y: 91, endPoint x: 69, endPoint y: 26, distance: 97.2
click at [76, 25] on icon "button" at bounding box center [78, 25] width 4 height 6
drag, startPoint x: 85, startPoint y: 65, endPoint x: 79, endPoint y: 73, distance: 10.1
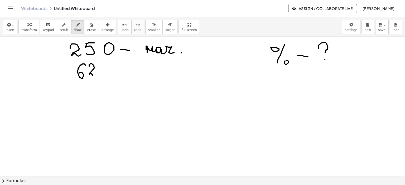
drag, startPoint x: 89, startPoint y: 66, endPoint x: 95, endPoint y: 74, distance: 10.3
drag, startPoint x: 100, startPoint y: 76, endPoint x: 104, endPoint y: 72, distance: 5.6
drag, startPoint x: 106, startPoint y: 63, endPoint x: 105, endPoint y: 72, distance: 9.6
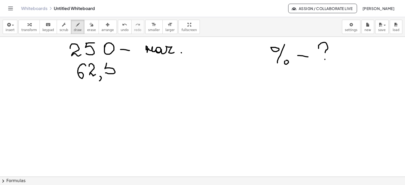
drag, startPoint x: 106, startPoint y: 63, endPoint x: 116, endPoint y: 64, distance: 9.3
drag, startPoint x: 132, startPoint y: 70, endPoint x: 141, endPoint y: 70, distance: 9.5
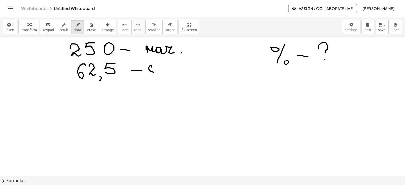
drag, startPoint x: 151, startPoint y: 67, endPoint x: 162, endPoint y: 68, distance: 10.6
drag, startPoint x: 161, startPoint y: 67, endPoint x: 161, endPoint y: 72, distance: 5.5
drag, startPoint x: 158, startPoint y: 66, endPoint x: 165, endPoint y: 66, distance: 6.9
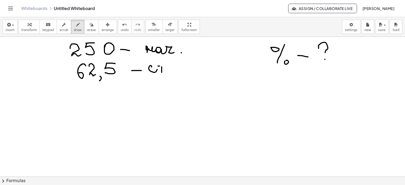
drag, startPoint x: 168, startPoint y: 66, endPoint x: 170, endPoint y: 69, distance: 3.9
drag, startPoint x: 173, startPoint y: 67, endPoint x: 184, endPoint y: 69, distance: 11.3
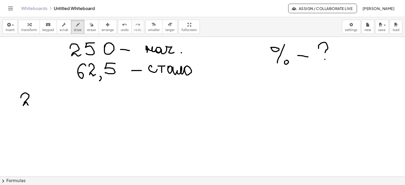
drag, startPoint x: 21, startPoint y: 97, endPoint x: 36, endPoint y: 97, distance: 15.0
drag, startPoint x: 37, startPoint y: 93, endPoint x: 38, endPoint y: 102, distance: 9.0
drag, startPoint x: 38, startPoint y: 94, endPoint x: 45, endPoint y: 94, distance: 6.8
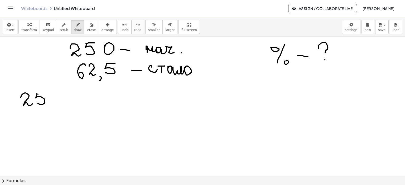
drag, startPoint x: 51, startPoint y: 95, endPoint x: 65, endPoint y: 100, distance: 14.7
drag, startPoint x: 64, startPoint y: 100, endPoint x: 70, endPoint y: 100, distance: 6.3
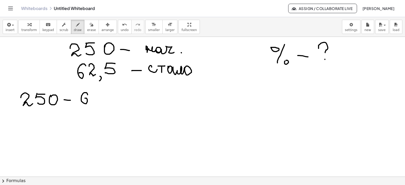
drag, startPoint x: 87, startPoint y: 93, endPoint x: 95, endPoint y: 98, distance: 9.6
drag, startPoint x: 92, startPoint y: 96, endPoint x: 106, endPoint y: 106, distance: 17.6
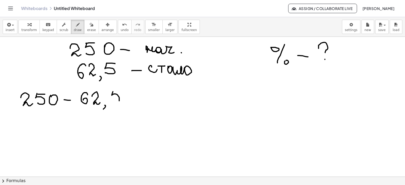
drag, startPoint x: 113, startPoint y: 91, endPoint x: 109, endPoint y: 101, distance: 10.1
drag, startPoint x: 112, startPoint y: 91, endPoint x: 135, endPoint y: 95, distance: 23.3
drag, startPoint x: 127, startPoint y: 96, endPoint x: 138, endPoint y: 96, distance: 10.5
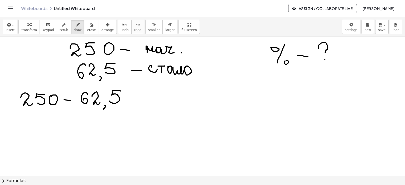
drag, startPoint x: 128, startPoint y: 100, endPoint x: 137, endPoint y: 100, distance: 8.7
drag, startPoint x: 146, startPoint y: 97, endPoint x: 147, endPoint y: 103, distance: 6.6
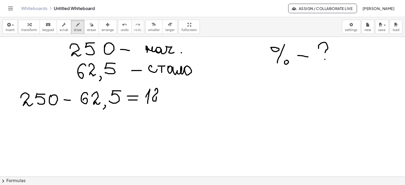
drag, startPoint x: 159, startPoint y: 90, endPoint x: 163, endPoint y: 99, distance: 9.2
drag, startPoint x: 162, startPoint y: 95, endPoint x: 167, endPoint y: 95, distance: 5.0
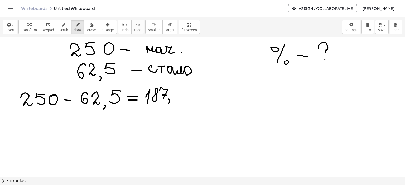
drag, startPoint x: 169, startPoint y: 99, endPoint x: 170, endPoint y: 102, distance: 3.5
drag, startPoint x: 178, startPoint y: 88, endPoint x: 173, endPoint y: 96, distance: 9.4
drag, startPoint x: 178, startPoint y: 88, endPoint x: 186, endPoint y: 88, distance: 8.4
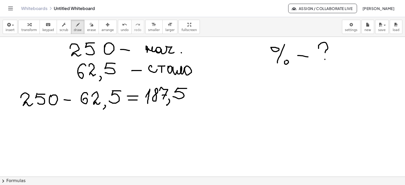
drag, startPoint x: 144, startPoint y: 109, endPoint x: 198, endPoint y: 120, distance: 54.9
click at [90, 26] on icon "button" at bounding box center [92, 25] width 4 height 6
drag, startPoint x: 192, startPoint y: 119, endPoint x: 130, endPoint y: 53, distance: 89.6
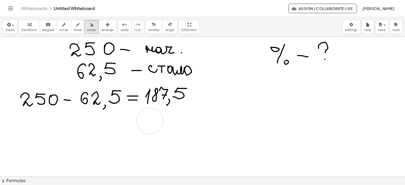
click at [76, 24] on icon "button" at bounding box center [78, 25] width 4 height 6
drag, startPoint x: 185, startPoint y: 48, endPoint x: 200, endPoint y: 50, distance: 15.1
drag, startPoint x: 212, startPoint y: 43, endPoint x: 210, endPoint y: 54, distance: 11.0
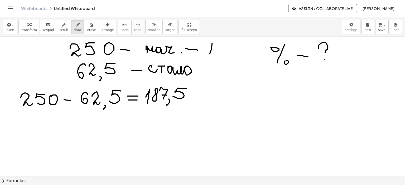
drag, startPoint x: 229, startPoint y: 48, endPoint x: 230, endPoint y: 44, distance: 4.3
drag, startPoint x: 244, startPoint y: 44, endPoint x: 242, endPoint y: 42, distance: 2.9
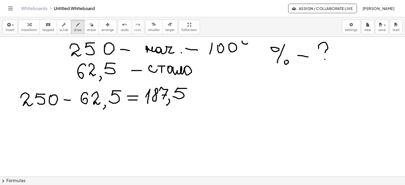
drag, startPoint x: 252, startPoint y: 40, endPoint x: 251, endPoint y: 55, distance: 14.8
drag, startPoint x: 255, startPoint y: 57, endPoint x: 253, endPoint y: 54, distance: 3.9
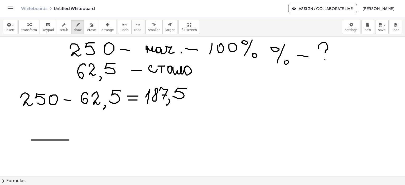
drag, startPoint x: 31, startPoint y: 140, endPoint x: 68, endPoint y: 140, distance: 37.1
drag, startPoint x: 35, startPoint y: 150, endPoint x: 50, endPoint y: 153, distance: 16.0
drag, startPoint x: 53, startPoint y: 146, endPoint x: 52, endPoint y: 152, distance: 6.4
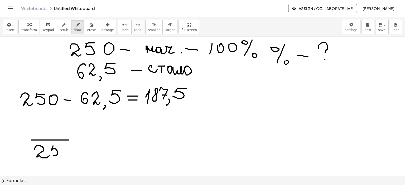
drag, startPoint x: 59, startPoint y: 145, endPoint x: 63, endPoint y: 146, distance: 4.9
drag, startPoint x: 32, startPoint y: 132, endPoint x: 36, endPoint y: 136, distance: 5.1
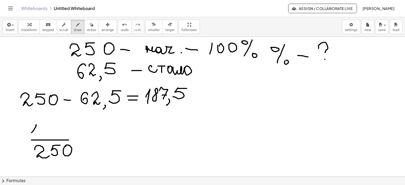
drag, startPoint x: 42, startPoint y: 121, endPoint x: 40, endPoint y: 124, distance: 3.5
drag, startPoint x: 51, startPoint y: 126, endPoint x: 55, endPoint y: 133, distance: 7.6
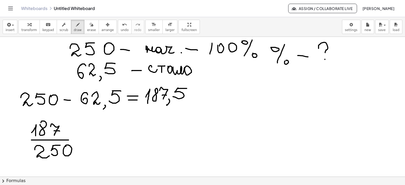
drag, startPoint x: 54, startPoint y: 131, endPoint x: 60, endPoint y: 133, distance: 5.7
drag, startPoint x: 60, startPoint y: 136, endPoint x: 68, endPoint y: 130, distance: 11.0
drag, startPoint x: 68, startPoint y: 125, endPoint x: 68, endPoint y: 131, distance: 6.3
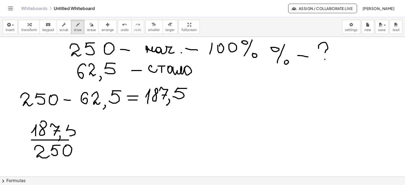
drag, startPoint x: 70, startPoint y: 125, endPoint x: 78, endPoint y: 124, distance: 8.4
drag, startPoint x: 77, startPoint y: 137, endPoint x: 92, endPoint y: 136, distance: 15.0
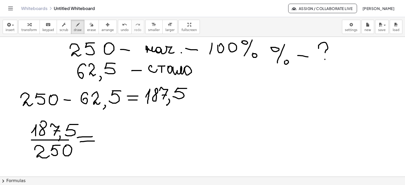
drag, startPoint x: 87, startPoint y: 141, endPoint x: 94, endPoint y: 141, distance: 6.8
drag, startPoint x: 113, startPoint y: 143, endPoint x: 111, endPoint y: 149, distance: 6.0
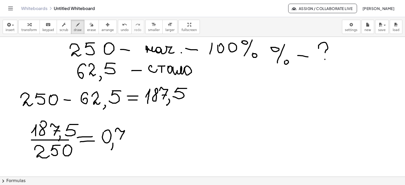
drag, startPoint x: 116, startPoint y: 129, endPoint x: 120, endPoint y: 139, distance: 10.7
drag, startPoint x: 119, startPoint y: 135, endPoint x: 125, endPoint y: 136, distance: 5.6
drag, startPoint x: 130, startPoint y: 132, endPoint x: 127, endPoint y: 138, distance: 6.2
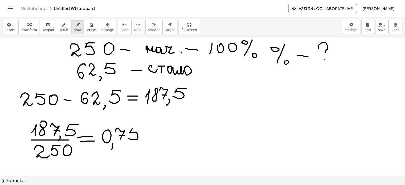
drag, startPoint x: 131, startPoint y: 128, endPoint x: 139, endPoint y: 128, distance: 7.6
drag, startPoint x: 149, startPoint y: 129, endPoint x: 147, endPoint y: 139, distance: 10.3
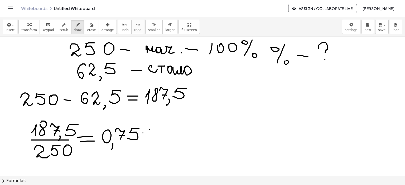
drag, startPoint x: 163, startPoint y: 137, endPoint x: 178, endPoint y: 132, distance: 15.7
drag, startPoint x: 178, startPoint y: 131, endPoint x: 188, endPoint y: 131, distance: 10.0
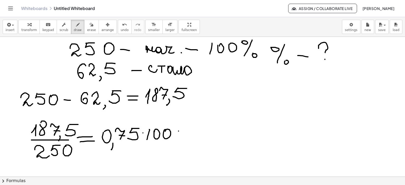
drag, startPoint x: 179, startPoint y: 136, endPoint x: 200, endPoint y: 131, distance: 21.5
drag, startPoint x: 196, startPoint y: 131, endPoint x: 202, endPoint y: 139, distance: 9.7
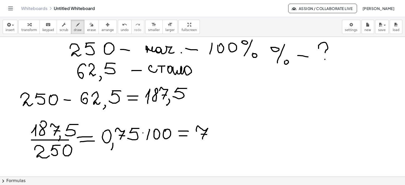
drag, startPoint x: 204, startPoint y: 134, endPoint x: 208, endPoint y: 134, distance: 3.4
drag, startPoint x: 215, startPoint y: 127, endPoint x: 212, endPoint y: 137, distance: 10.6
drag, startPoint x: 215, startPoint y: 126, endPoint x: 220, endPoint y: 126, distance: 5.0
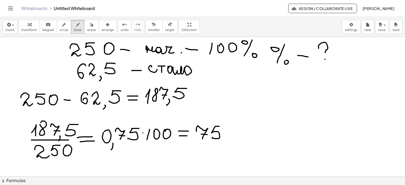
drag, startPoint x: 241, startPoint y: 123, endPoint x: 239, endPoint y: 136, distance: 12.8
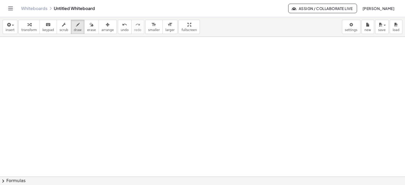
scroll to position [701, 0]
drag, startPoint x: 90, startPoint y: 57, endPoint x: 105, endPoint y: 56, distance: 15.9
drag, startPoint x: 104, startPoint y: 51, endPoint x: 124, endPoint y: 51, distance: 20.3
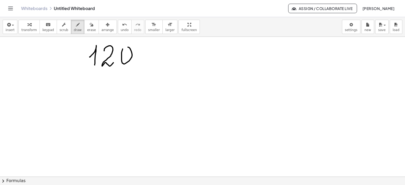
drag, startPoint x: 122, startPoint y: 49, endPoint x: 144, endPoint y: 53, distance: 22.0
drag, startPoint x: 137, startPoint y: 60, endPoint x: 144, endPoint y: 53, distance: 10.1
drag, startPoint x: 169, startPoint y: 48, endPoint x: 191, endPoint y: 52, distance: 22.5
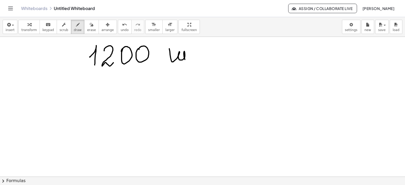
drag, startPoint x: 193, startPoint y: 59, endPoint x: 201, endPoint y: 49, distance: 13.2
drag, startPoint x: 196, startPoint y: 55, endPoint x: 201, endPoint y: 62, distance: 8.8
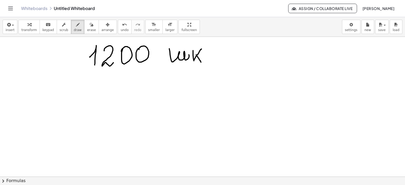
drag, startPoint x: 100, startPoint y: 77, endPoint x: 99, endPoint y: 89, distance: 12.1
drag, startPoint x: 101, startPoint y: 77, endPoint x: 112, endPoint y: 76, distance: 10.6
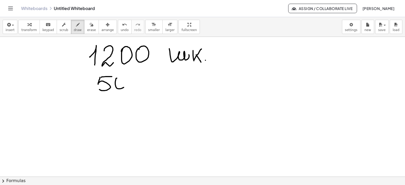
drag, startPoint x: 116, startPoint y: 78, endPoint x: 115, endPoint y: 81, distance: 3.2
drag, startPoint x: 130, startPoint y: 86, endPoint x: 159, endPoint y: 82, distance: 29.8
drag, startPoint x: 164, startPoint y: 80, endPoint x: 168, endPoint y: 80, distance: 4.5
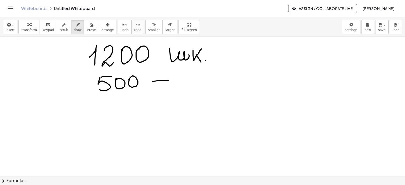
drag, startPoint x: 183, startPoint y: 81, endPoint x: 194, endPoint y: 73, distance: 13.6
drag, startPoint x: 195, startPoint y: 81, endPoint x: 218, endPoint y: 83, distance: 23.1
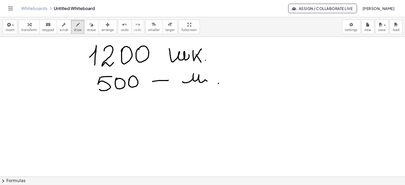
drag, startPoint x: 218, startPoint y: 83, endPoint x: 214, endPoint y: 85, distance: 4.3
drag, startPoint x: 95, startPoint y: 101, endPoint x: 105, endPoint y: 109, distance: 13.1
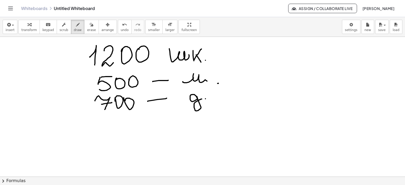
click at [87, 25] on div "button" at bounding box center [91, 24] width 9 height 6
click at [76, 24] on icon "button" at bounding box center [78, 25] width 4 height 6
drag, startPoint x: 236, startPoint y: 47, endPoint x: 259, endPoint y: 92, distance: 50.3
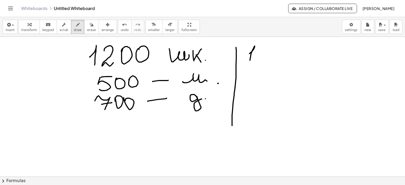
drag, startPoint x: 249, startPoint y: 53, endPoint x: 250, endPoint y: 60, distance: 6.6
drag, startPoint x: 259, startPoint y: 50, endPoint x: 277, endPoint y: 52, distance: 18.0
drag, startPoint x: 275, startPoint y: 55, endPoint x: 287, endPoint y: 51, distance: 12.0
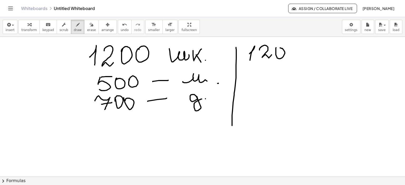
drag, startPoint x: 289, startPoint y: 53, endPoint x: 287, endPoint y: 60, distance: 6.4
drag, startPoint x: 253, startPoint y: 72, endPoint x: 254, endPoint y: 79, distance: 6.6
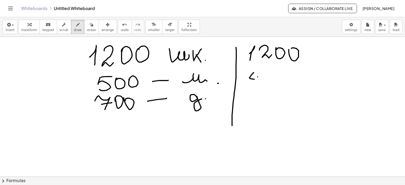
drag, startPoint x: 257, startPoint y: 77, endPoint x: 255, endPoint y: 83, distance: 6.8
drag, startPoint x: 270, startPoint y: 70, endPoint x: 267, endPoint y: 72, distance: 4.3
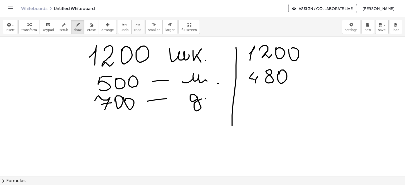
drag, startPoint x: 292, startPoint y: 79, endPoint x: 302, endPoint y: 78, distance: 9.5
drag, startPoint x: 307, startPoint y: 81, endPoint x: 321, endPoint y: 83, distance: 14.2
drag, startPoint x: 254, startPoint y: 101, endPoint x: 258, endPoint y: 111, distance: 10.7
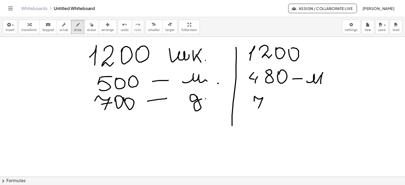
drag, startPoint x: 256, startPoint y: 106, endPoint x: 262, endPoint y: 106, distance: 5.3
drag, startPoint x: 270, startPoint y: 97, endPoint x: 276, endPoint y: 106, distance: 10.4
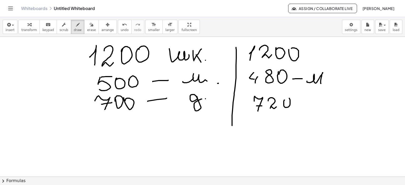
drag, startPoint x: 283, startPoint y: 101, endPoint x: 289, endPoint y: 104, distance: 6.3
drag, startPoint x: 296, startPoint y: 101, endPoint x: 305, endPoint y: 101, distance: 9.5
drag, startPoint x: 313, startPoint y: 100, endPoint x: 317, endPoint y: 102, distance: 4.8
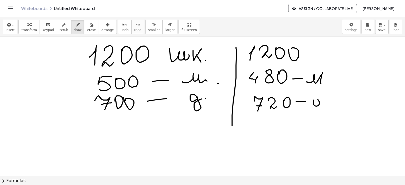
drag, startPoint x: 320, startPoint y: 101, endPoint x: 325, endPoint y: 107, distance: 7.7
click at [90, 24] on icon "button" at bounding box center [92, 25] width 4 height 6
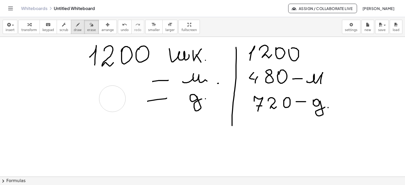
drag, startPoint x: 127, startPoint y: 110, endPoint x: 73, endPoint y: 23, distance: 101.9
click at [76, 24] on icon "button" at bounding box center [78, 25] width 4 height 6
drag, startPoint x: 108, startPoint y: 72, endPoint x: 114, endPoint y: 82, distance: 11.4
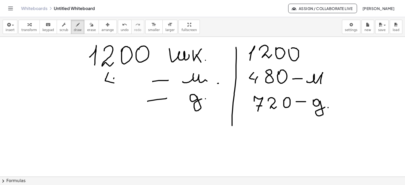
drag, startPoint x: 114, startPoint y: 78, endPoint x: 114, endPoint y: 88, distance: 10.5
drag, startPoint x: 132, startPoint y: 75, endPoint x: 130, endPoint y: 81, distance: 6.7
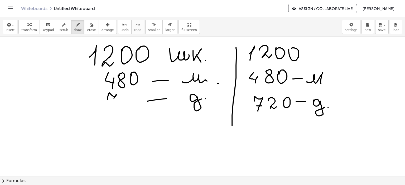
drag, startPoint x: 110, startPoint y: 93, endPoint x: 112, endPoint y: 105, distance: 11.7
drag, startPoint x: 120, startPoint y: 97, endPoint x: 129, endPoint y: 102, distance: 10.6
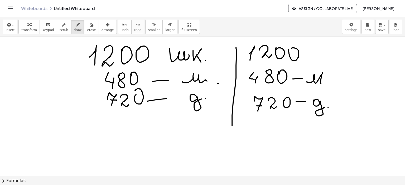
drag, startPoint x: 136, startPoint y: 95, endPoint x: 135, endPoint y: 90, distance: 4.3
click at [90, 23] on icon "button" at bounding box center [92, 25] width 4 height 6
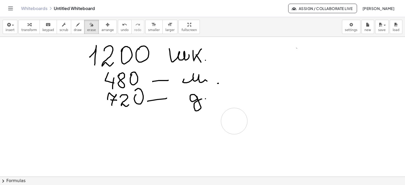
drag, startPoint x: 298, startPoint y: 99, endPoint x: 255, endPoint y: 113, distance: 45.4
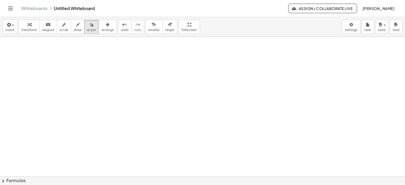
scroll to position [841, 0]
drag, startPoint x: 84, startPoint y: 46, endPoint x: 94, endPoint y: 45, distance: 10.3
click at [76, 25] on icon "button" at bounding box center [78, 25] width 4 height 6
drag, startPoint x: 80, startPoint y: 47, endPoint x: 84, endPoint y: 55, distance: 9.1
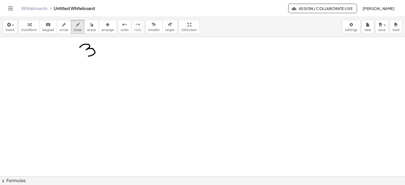
drag, startPoint x: 110, startPoint y: 46, endPoint x: 105, endPoint y: 50, distance: 6.9
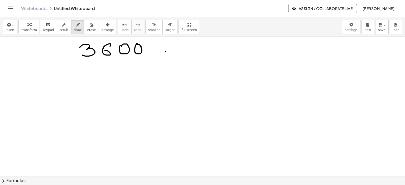
drag, startPoint x: 165, startPoint y: 51, endPoint x: 179, endPoint y: 51, distance: 13.7
drag, startPoint x: 193, startPoint y: 52, endPoint x: 205, endPoint y: 52, distance: 12.7
drag, startPoint x: 210, startPoint y: 50, endPoint x: 209, endPoint y: 55, distance: 5.8
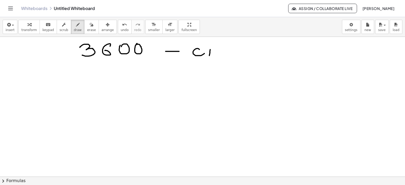
drag, startPoint x: 205, startPoint y: 48, endPoint x: 216, endPoint y: 47, distance: 10.3
drag, startPoint x: 90, startPoint y: 69, endPoint x: 96, endPoint y: 77, distance: 10.3
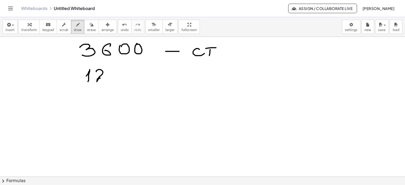
drag, startPoint x: 96, startPoint y: 71, endPoint x: 114, endPoint y: 74, distance: 17.6
drag, startPoint x: 117, startPoint y: 68, endPoint x: 117, endPoint y: 76, distance: 7.7
drag, startPoint x: 132, startPoint y: 70, endPoint x: 134, endPoint y: 73, distance: 3.2
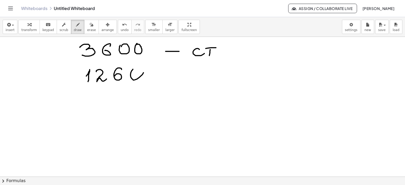
drag, startPoint x: 163, startPoint y: 74, endPoint x: 178, endPoint y: 74, distance: 15.3
drag, startPoint x: 195, startPoint y: 74, endPoint x: 209, endPoint y: 76, distance: 14.1
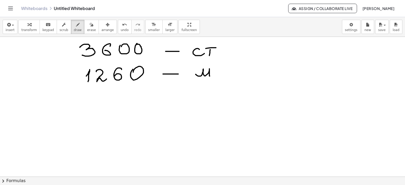
drag, startPoint x: 9, startPoint y: 105, endPoint x: 13, endPoint y: 110, distance: 6.0
drag, startPoint x: 11, startPoint y: 92, endPoint x: 16, endPoint y: 117, distance: 25.0
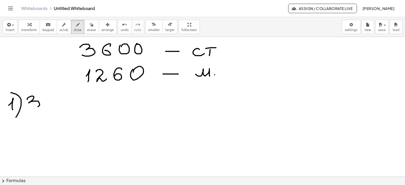
drag, startPoint x: 29, startPoint y: 97, endPoint x: 26, endPoint y: 109, distance: 13.2
drag, startPoint x: 49, startPoint y: 99, endPoint x: 54, endPoint y: 101, distance: 5.8
drag, startPoint x: 55, startPoint y: 97, endPoint x: 66, endPoint y: 101, distance: 11.7
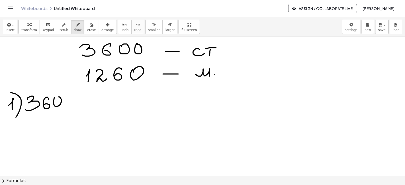
drag, startPoint x: 79, startPoint y: 101, endPoint x: 91, endPoint y: 100, distance: 11.7
drag, startPoint x: 94, startPoint y: 101, endPoint x: 102, endPoint y: 102, distance: 8.1
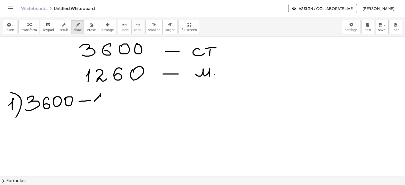
drag, startPoint x: 106, startPoint y: 96, endPoint x: 122, endPoint y: 100, distance: 16.5
drag, startPoint x: 132, startPoint y: 93, endPoint x: 126, endPoint y: 100, distance: 9.7
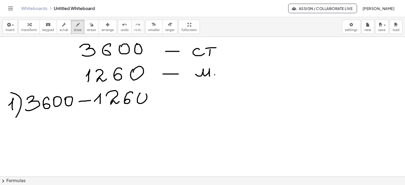
drag, startPoint x: 140, startPoint y: 93, endPoint x: 140, endPoint y: 96, distance: 3.2
drag, startPoint x: 156, startPoint y: 93, endPoint x: 166, endPoint y: 93, distance: 10.0
drag, startPoint x: 155, startPoint y: 100, endPoint x: 165, endPoint y: 100, distance: 10.5
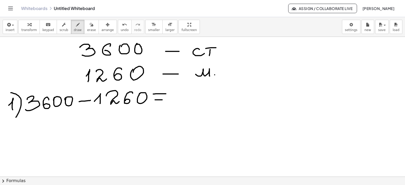
drag, startPoint x: 181, startPoint y: 89, endPoint x: 192, endPoint y: 97, distance: 13.7
drag, startPoint x: 195, startPoint y: 90, endPoint x: 193, endPoint y: 99, distance: 8.9
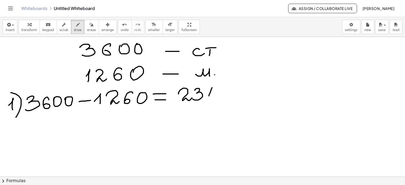
drag, startPoint x: 209, startPoint y: 96, endPoint x: 216, endPoint y: 95, distance: 7.4
drag, startPoint x: 216, startPoint y: 93, endPoint x: 232, endPoint y: 93, distance: 16.1
drag, startPoint x: 226, startPoint y: 92, endPoint x: 242, endPoint y: 94, distance: 15.1
